Goal: Navigation & Orientation: Find specific page/section

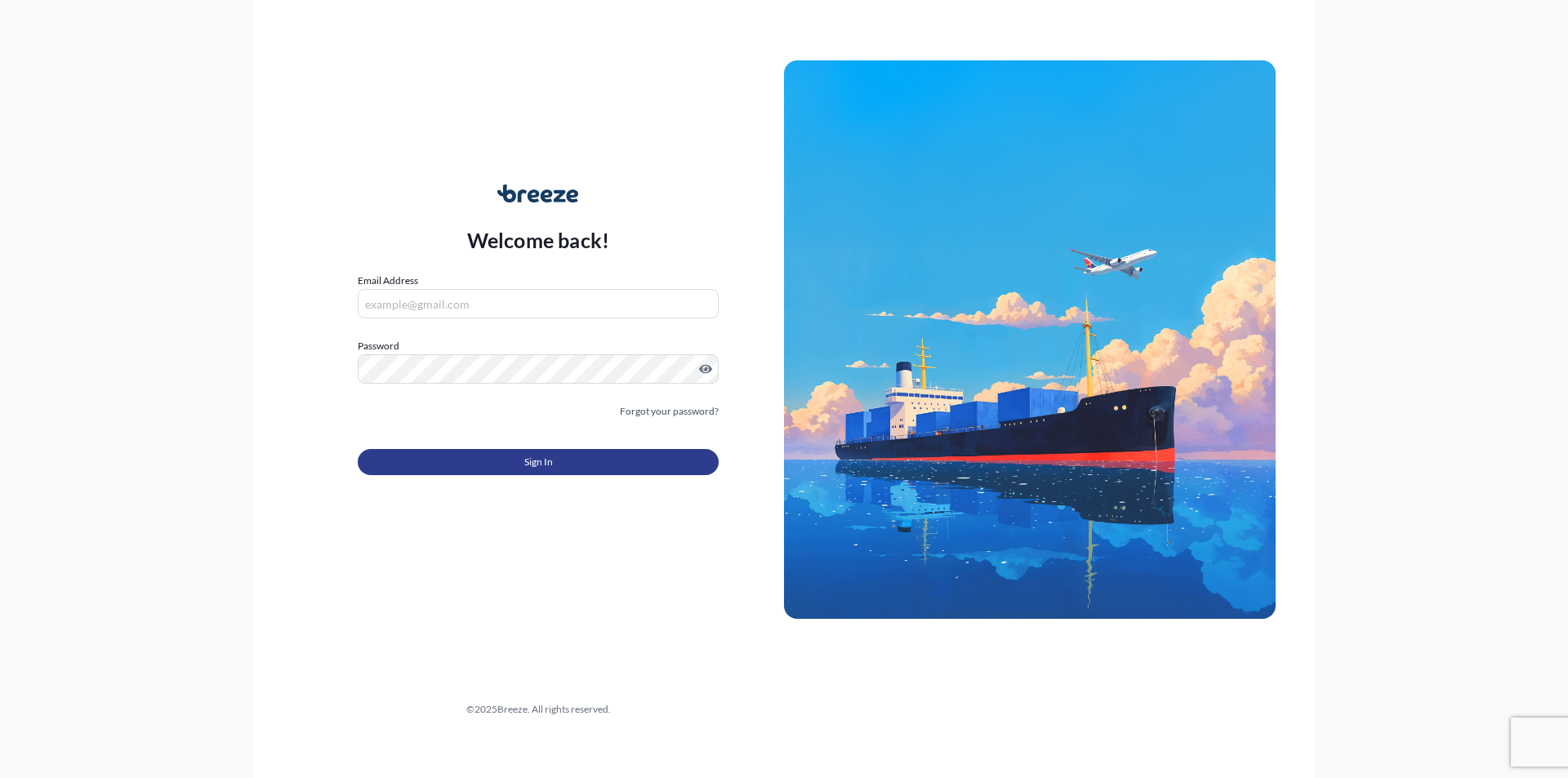
type input "[PERSON_NAME][EMAIL_ADDRESS][DOMAIN_NAME]"
click at [529, 459] on span "Sign In" at bounding box center [539, 462] width 29 height 16
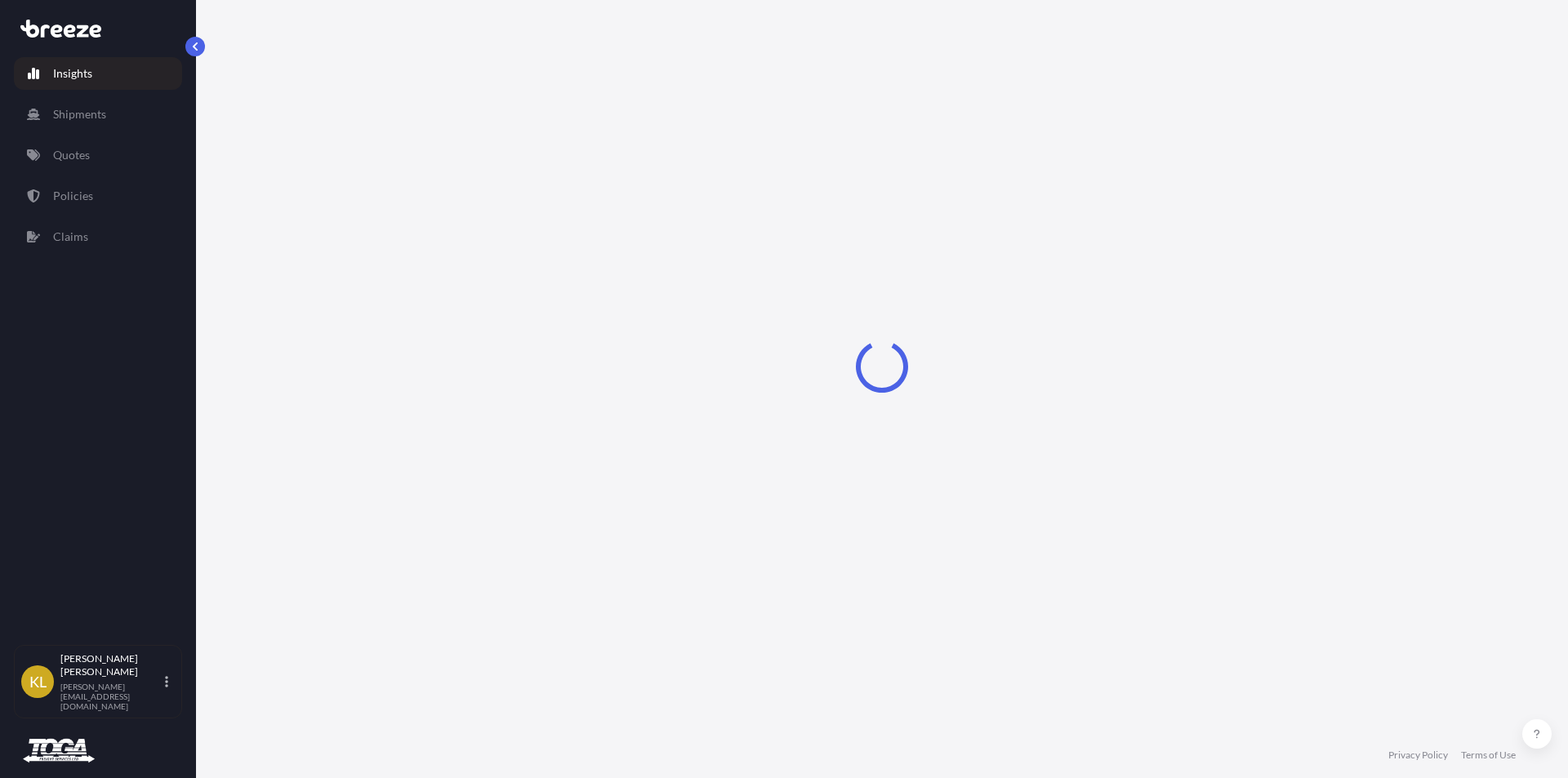
select select "2025"
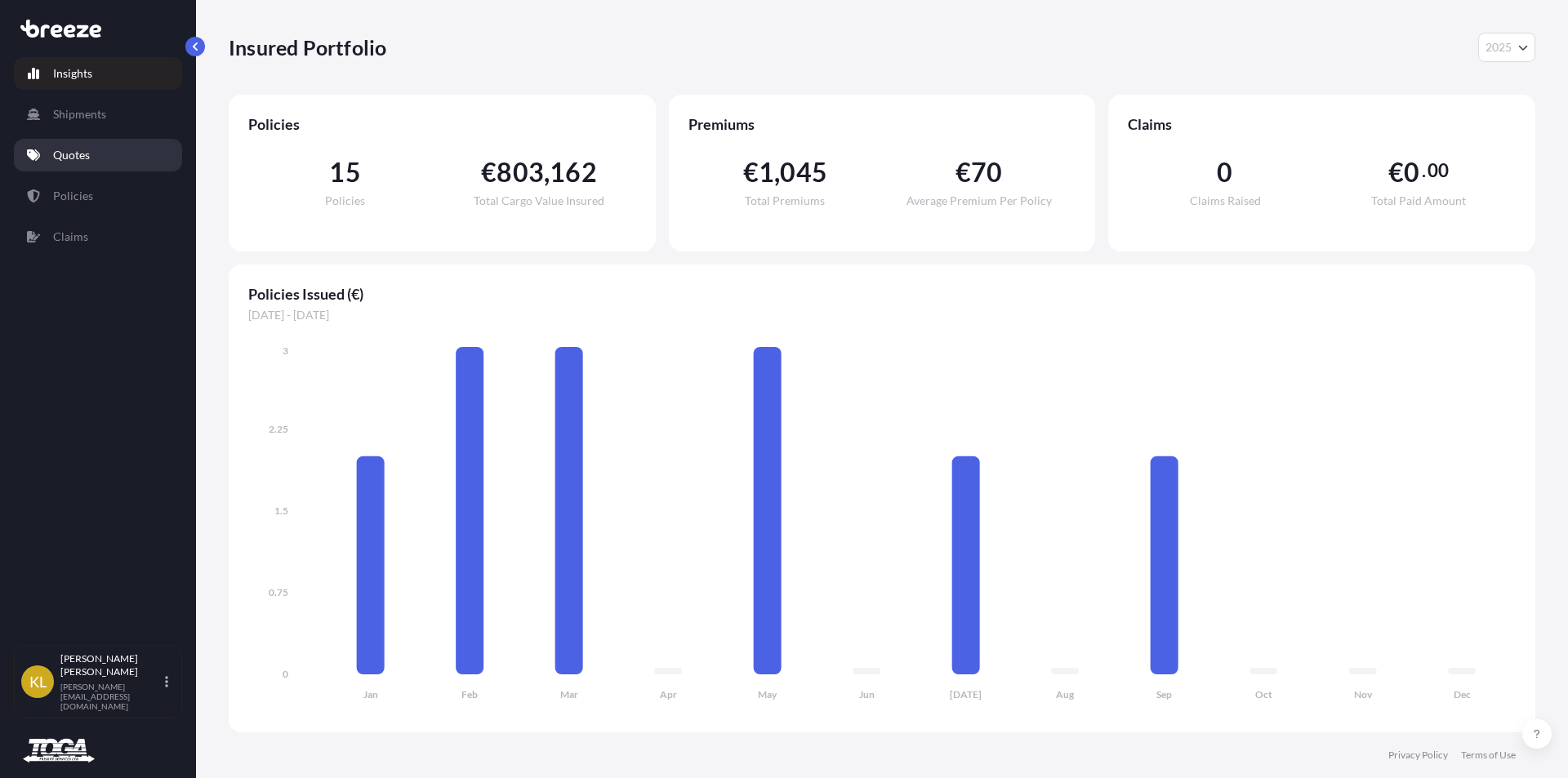
click at [74, 159] on p "Quotes" at bounding box center [71, 155] width 37 height 16
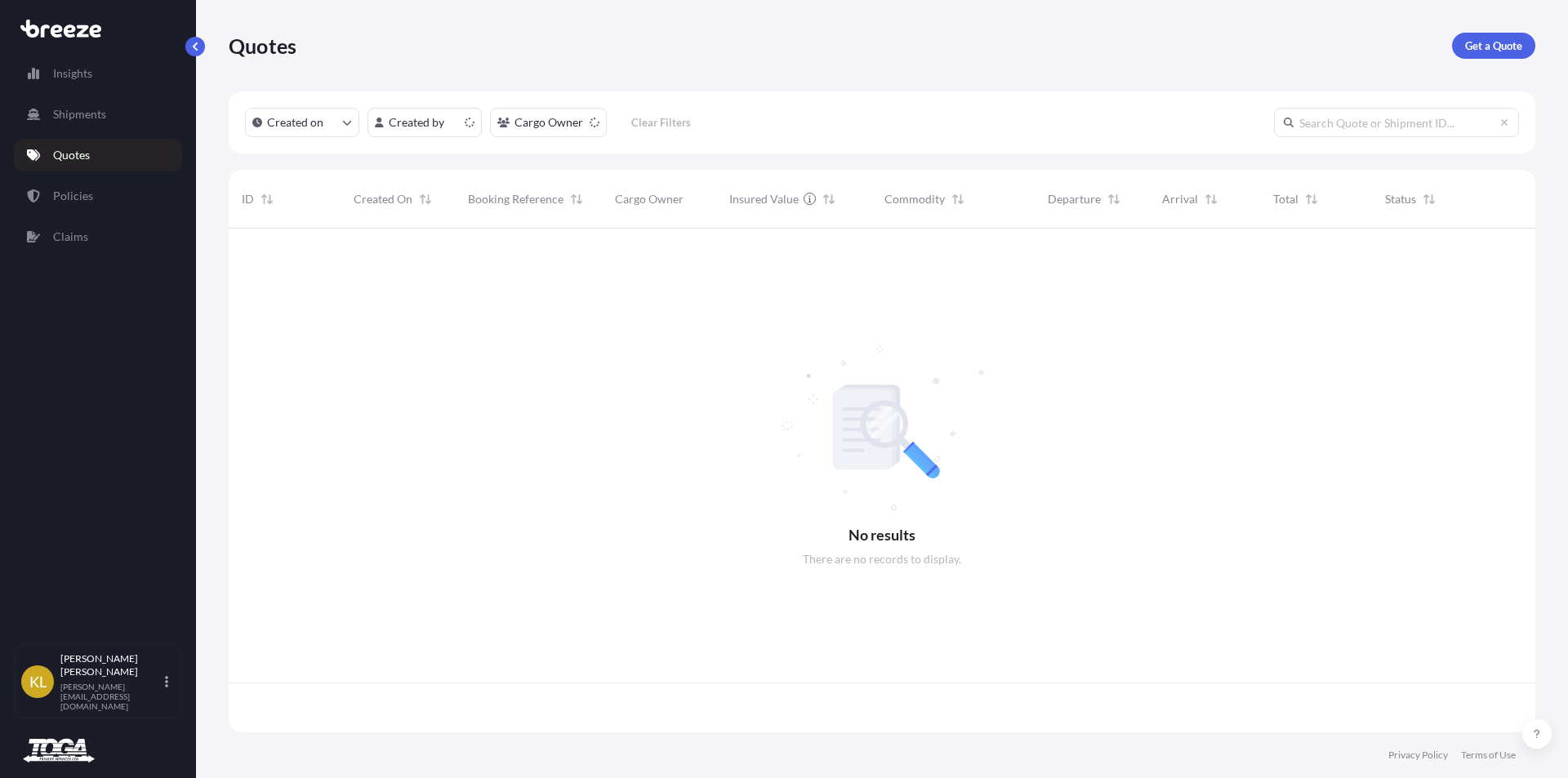
scroll to position [501, 1295]
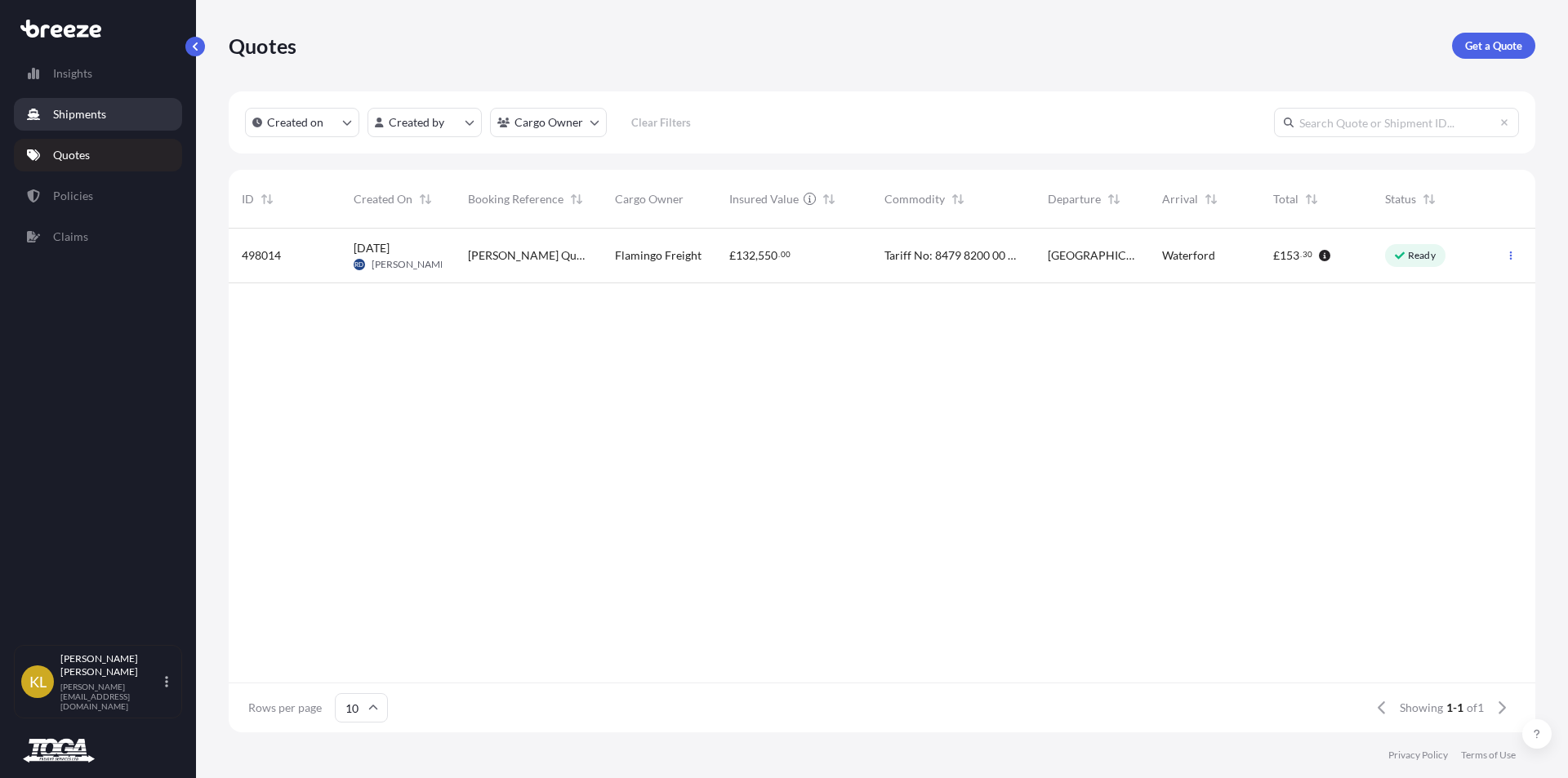
click at [84, 117] on p "Shipments" at bounding box center [79, 114] width 53 height 16
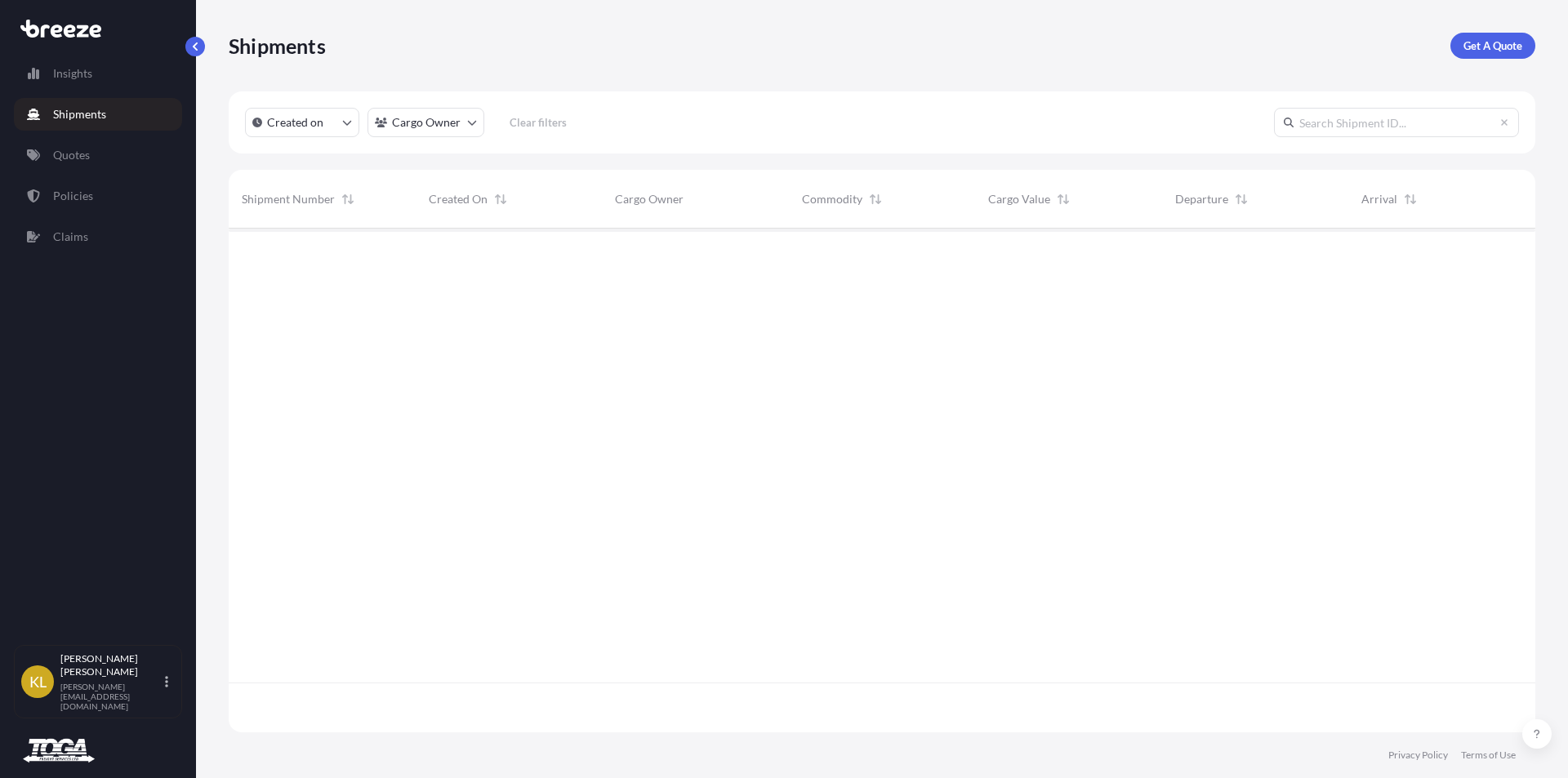
scroll to position [550, 1295]
click at [74, 193] on p "Policies" at bounding box center [73, 196] width 40 height 16
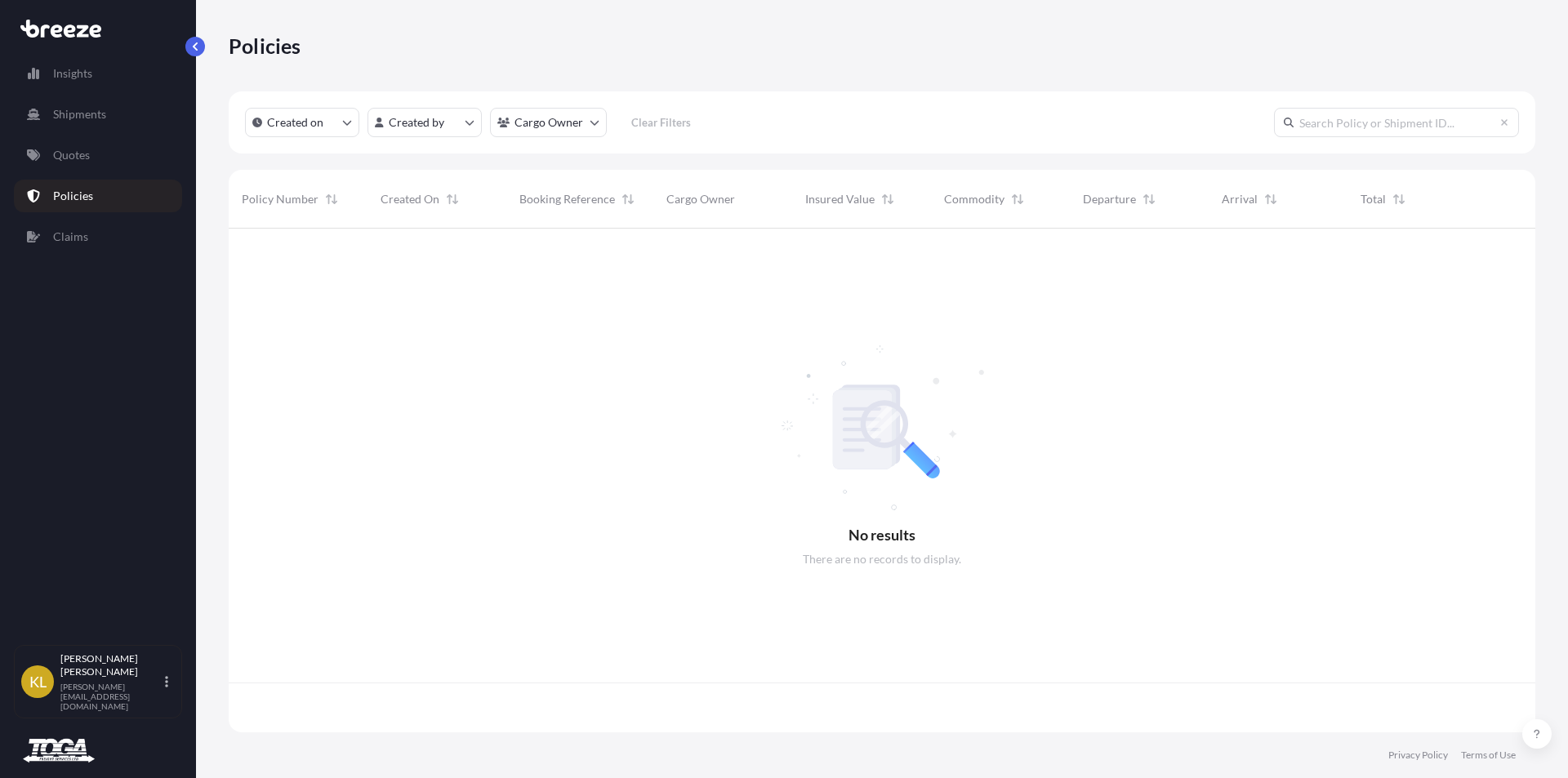
scroll to position [501, 1295]
